Goal: Book appointment/travel/reservation

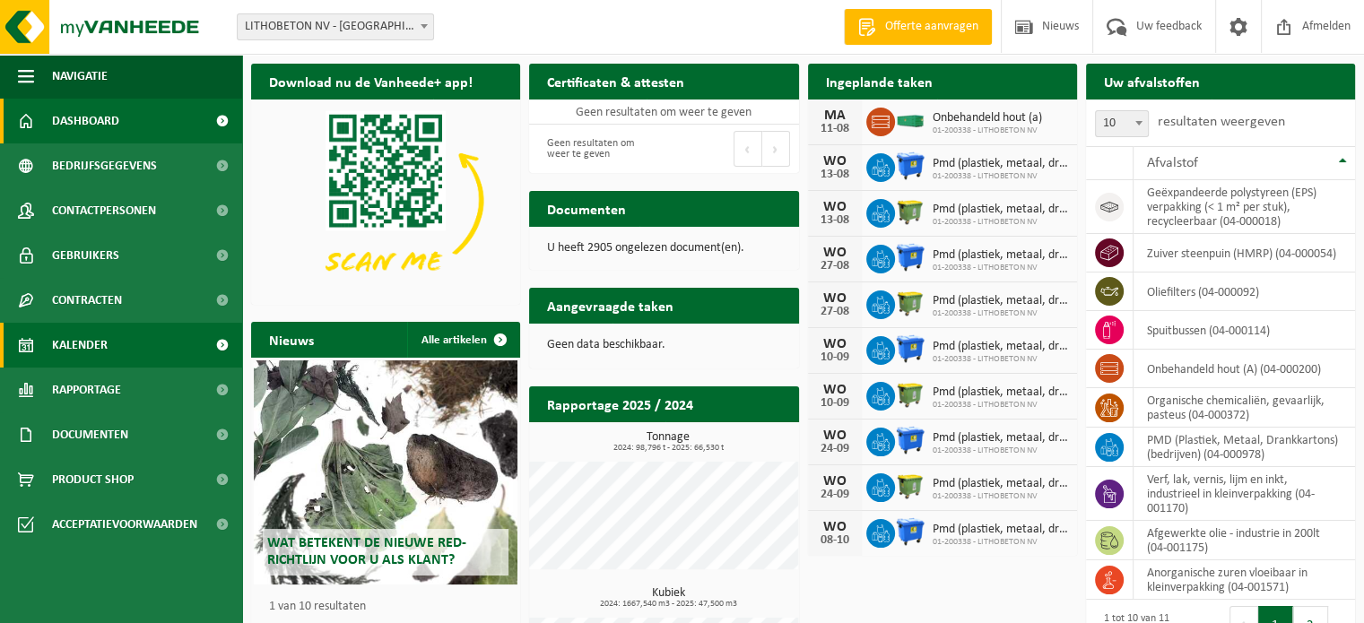
click at [98, 347] on span "Kalender" at bounding box center [80, 345] width 56 height 45
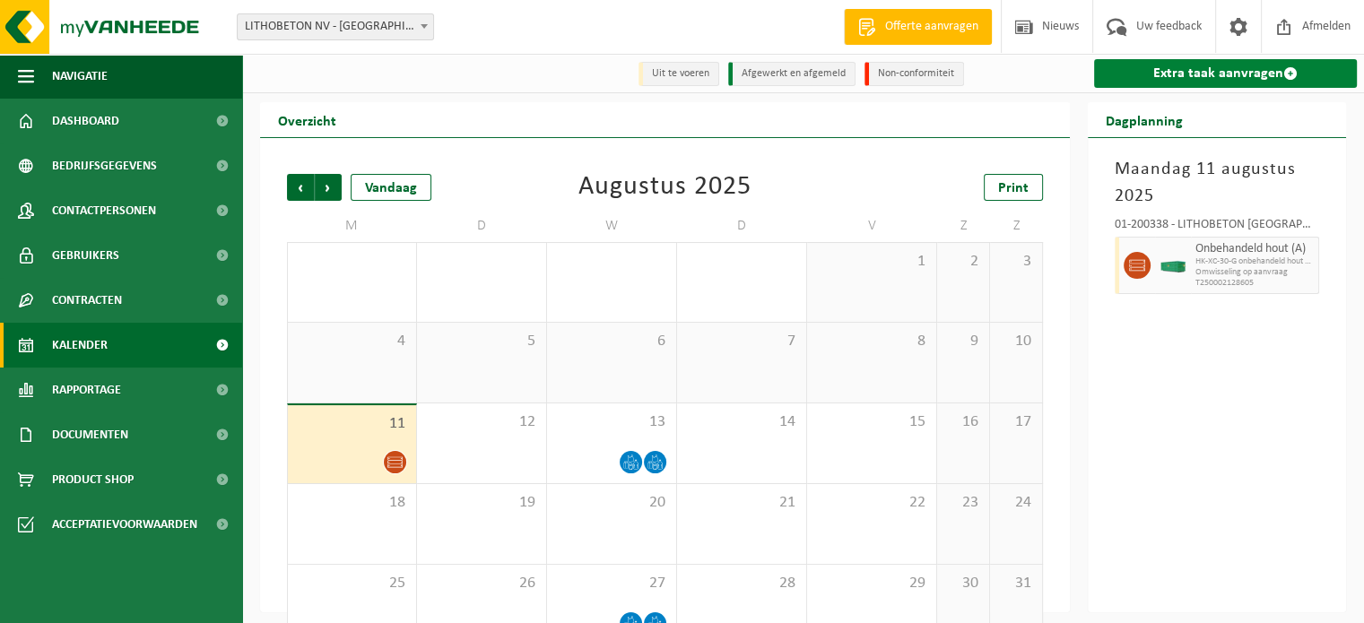
click at [1168, 81] on link "Extra taak aanvragen" at bounding box center [1225, 73] width 263 height 29
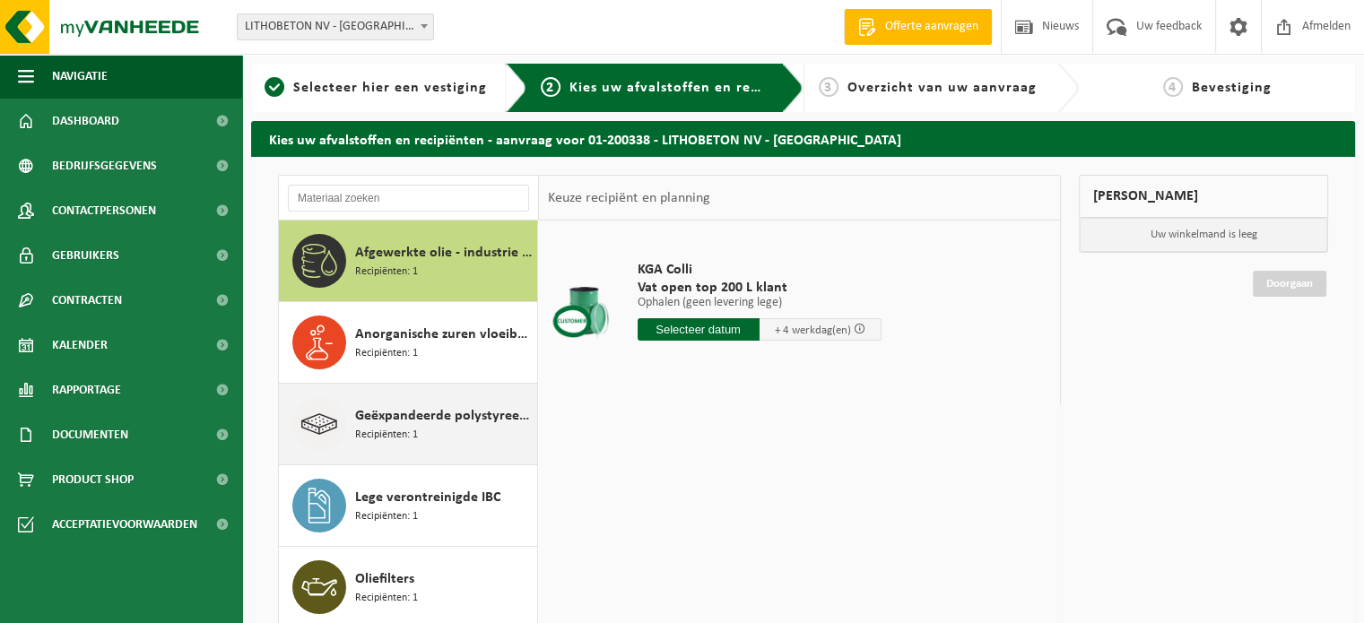
click at [395, 413] on span "Geëxpandeerde polystyreen (EPS) verpakking (< 1 m² per stuk), recycleerbaar" at bounding box center [444, 416] width 178 height 22
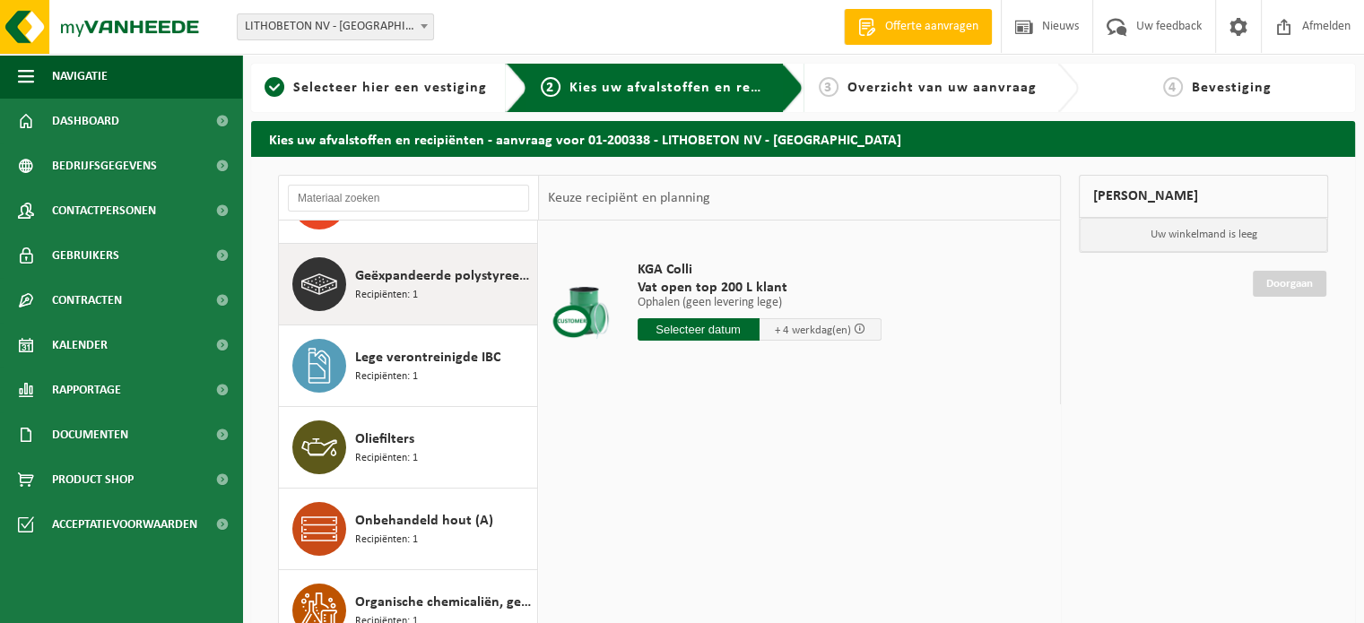
scroll to position [162, 0]
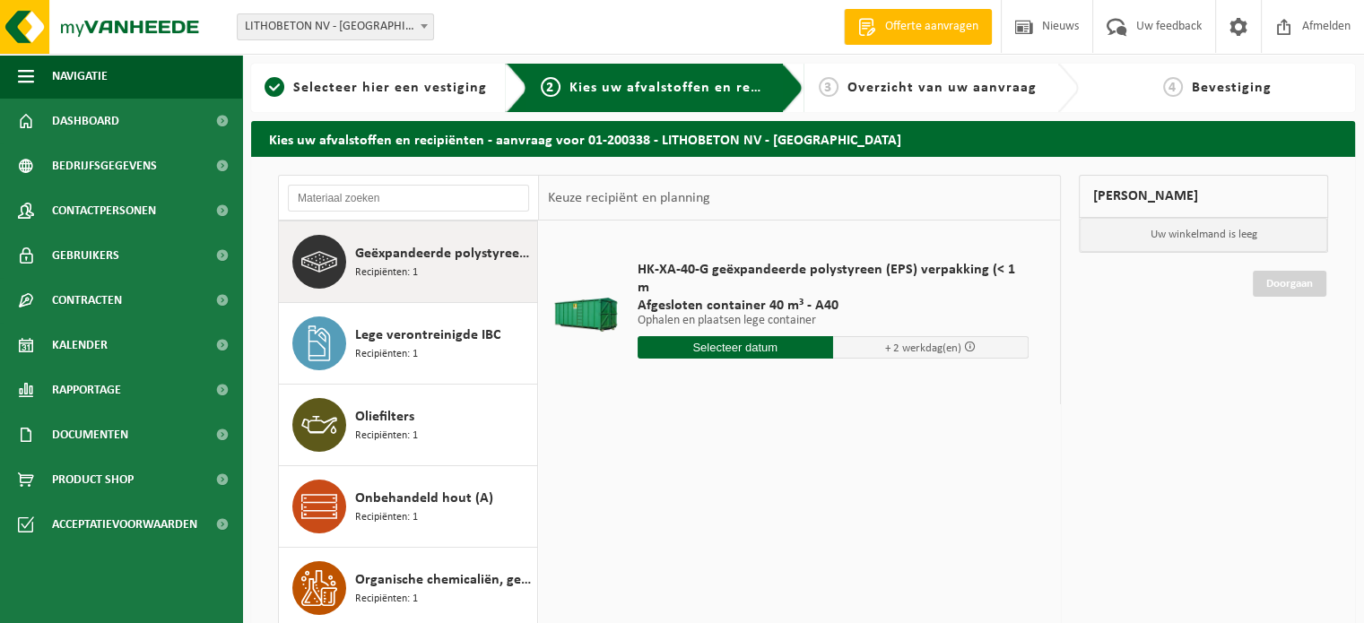
click at [780, 336] on input "text" at bounding box center [736, 347] width 196 height 22
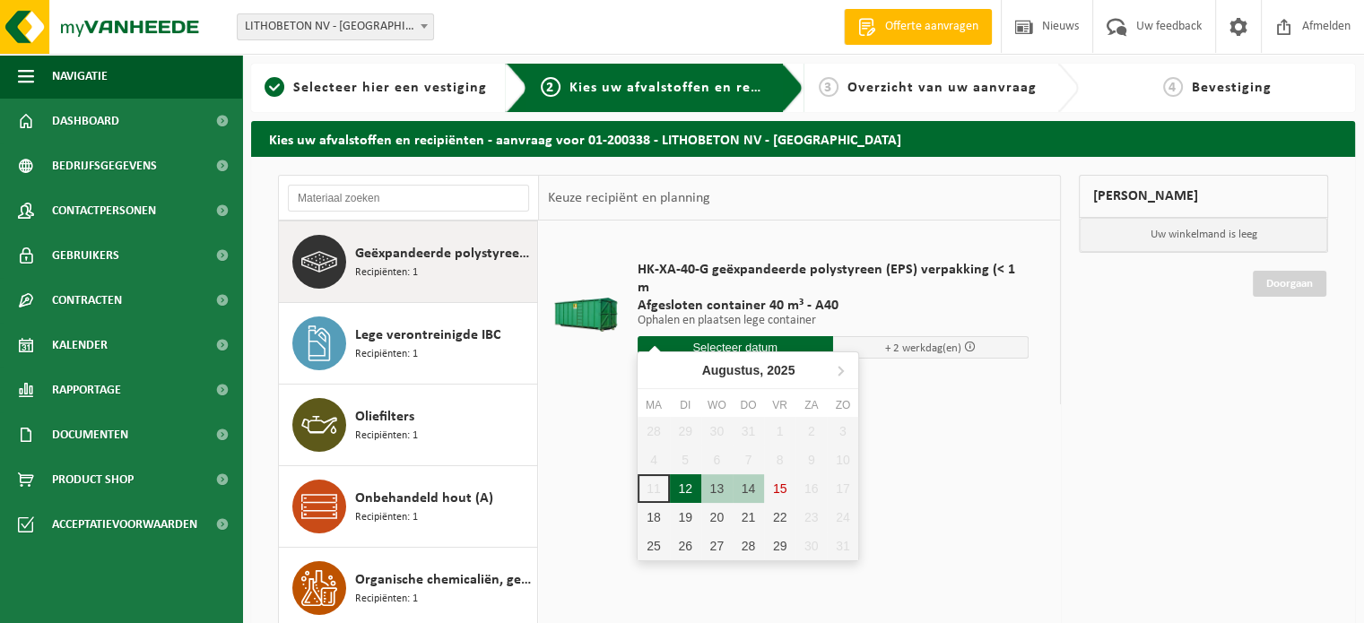
click at [689, 484] on div "12" at bounding box center [685, 488] width 31 height 29
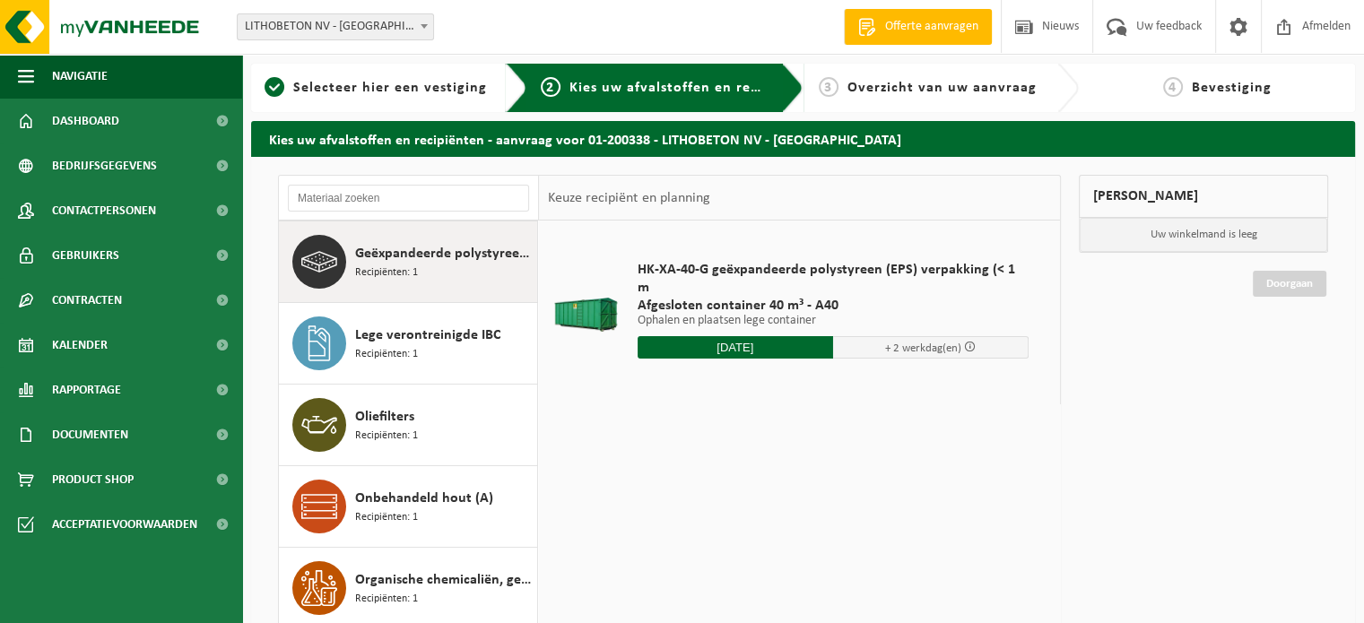
type input "Van 2025-08-12"
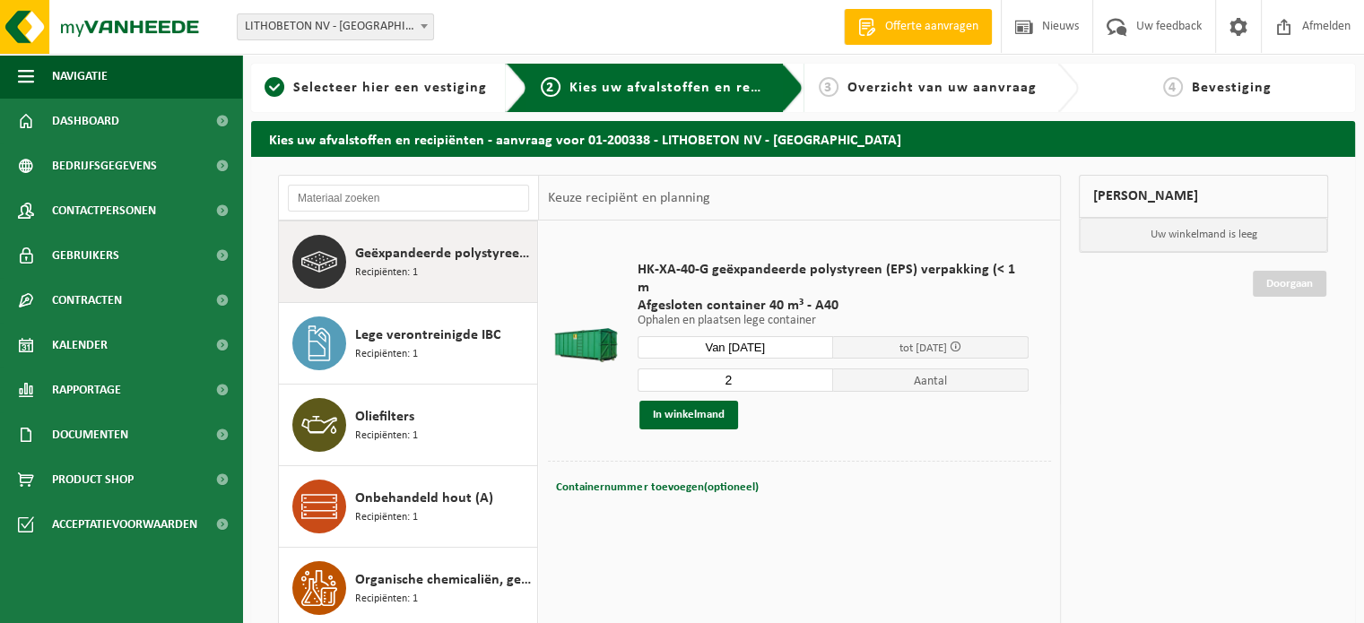
type input "2"
click at [815, 369] on input "2" at bounding box center [736, 380] width 196 height 23
click at [710, 401] on button "In winkelmand" at bounding box center [689, 415] width 99 height 29
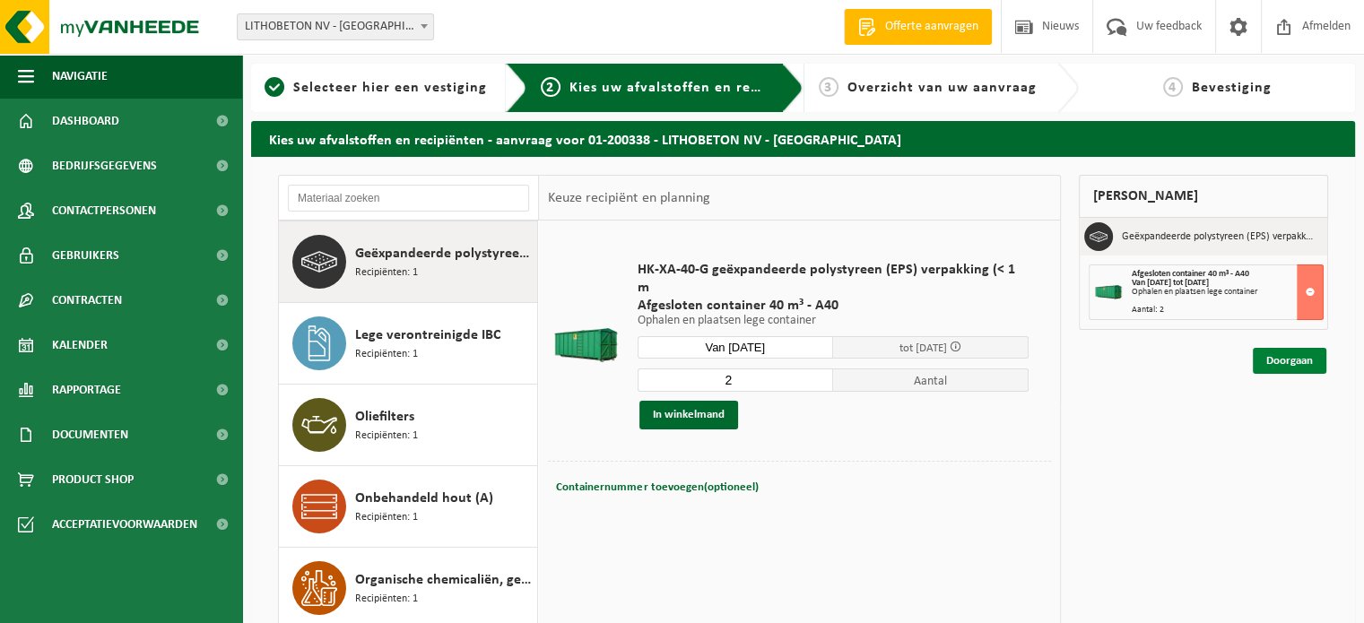
click at [1260, 369] on link "Doorgaan" at bounding box center [1290, 361] width 74 height 26
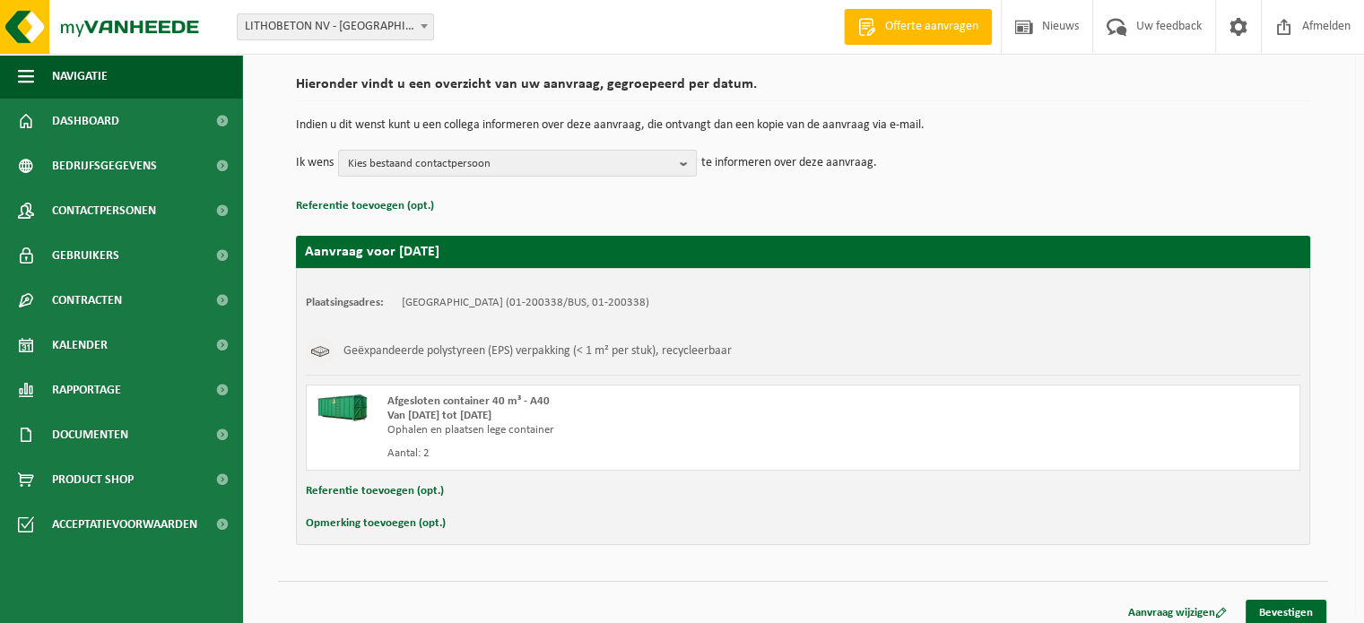
scroll to position [135, 0]
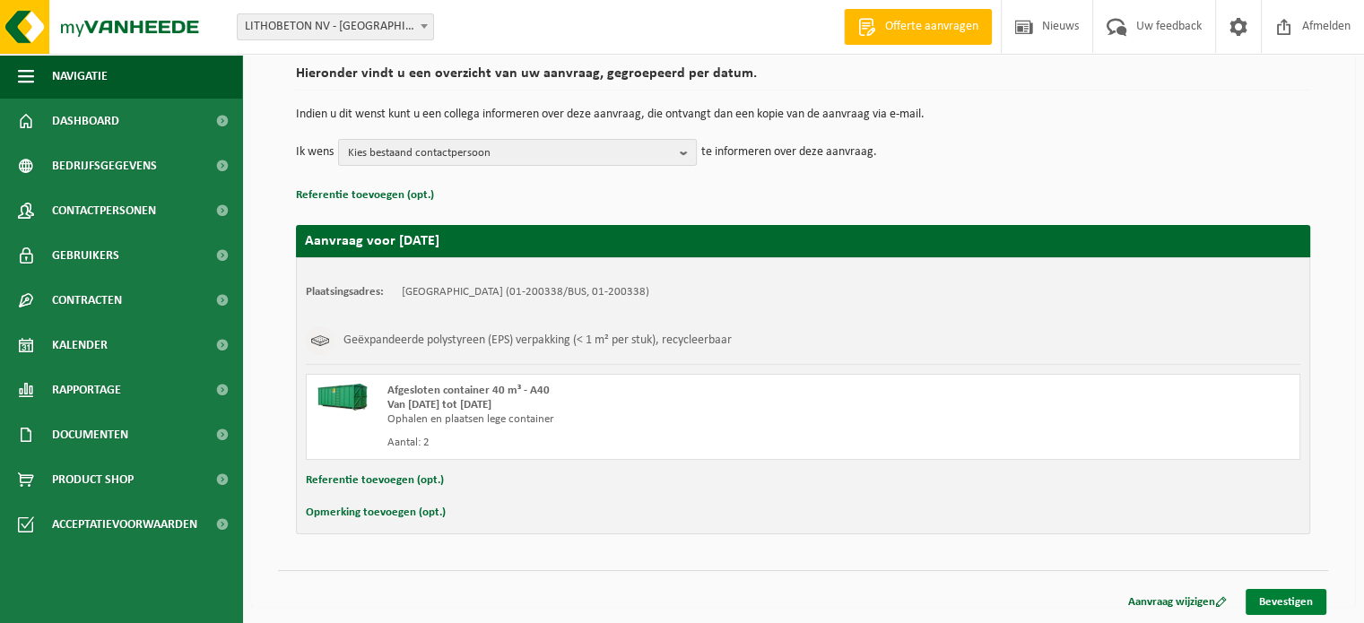
click at [1283, 602] on link "Bevestigen" at bounding box center [1286, 602] width 81 height 26
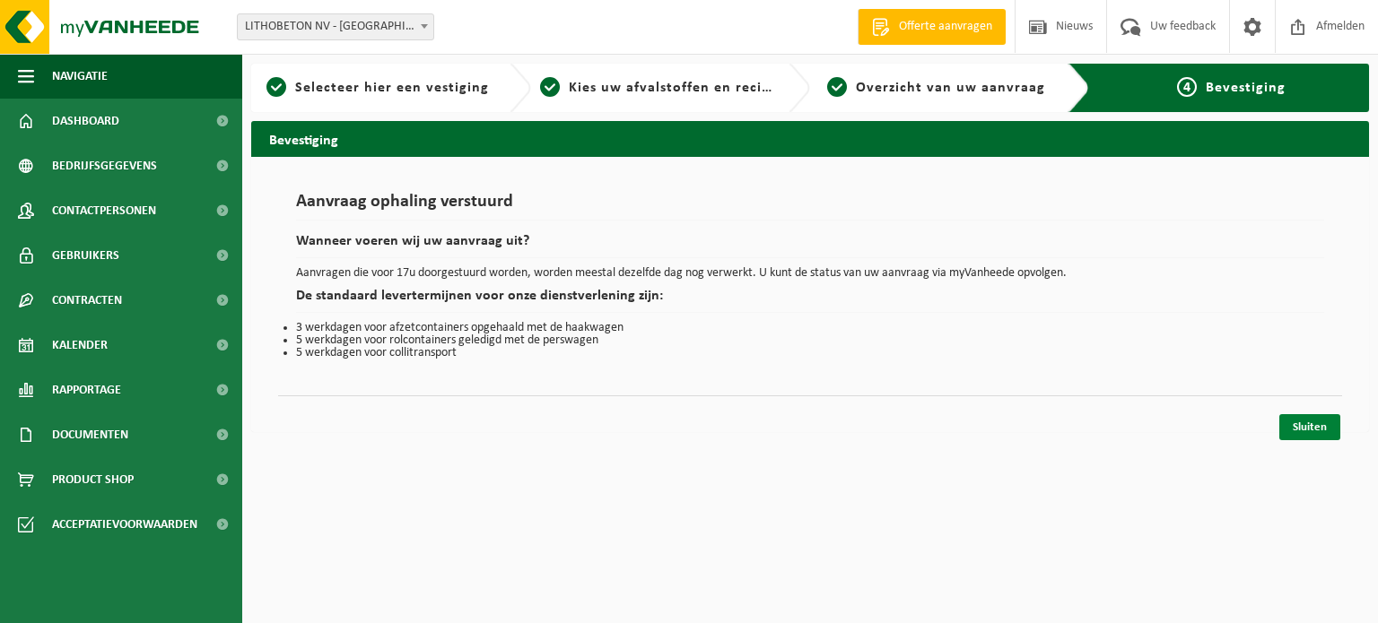
click at [1326, 438] on link "Sluiten" at bounding box center [1309, 427] width 61 height 26
